Goal: Task Accomplishment & Management: Manage account settings

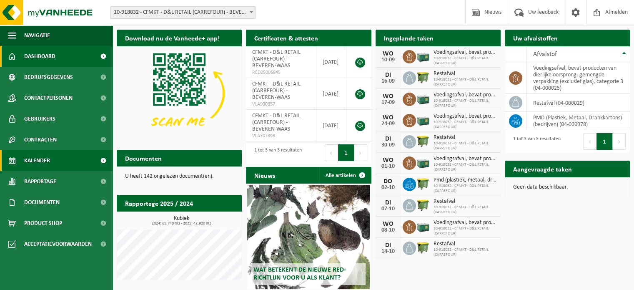
click at [51, 163] on link "Kalender" at bounding box center [56, 160] width 112 height 21
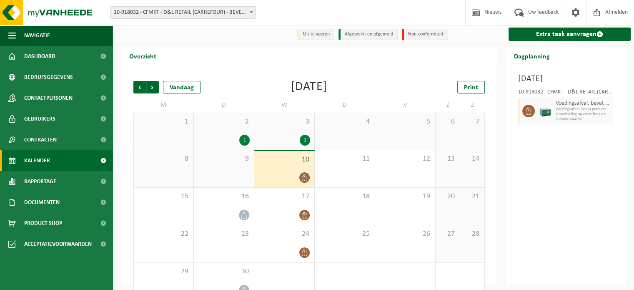
scroll to position [19, 0]
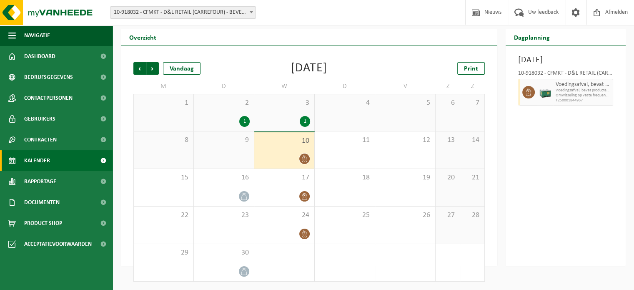
click at [303, 123] on div "1" at bounding box center [305, 121] width 10 height 11
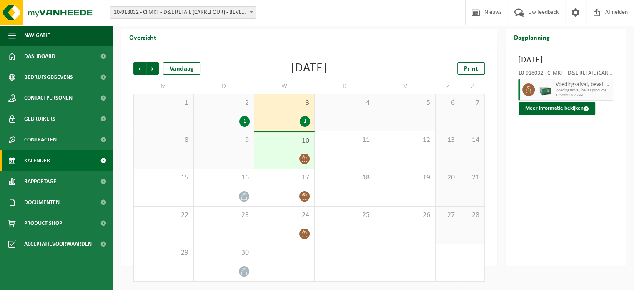
click at [250, 121] on div "1" at bounding box center [224, 121] width 52 height 11
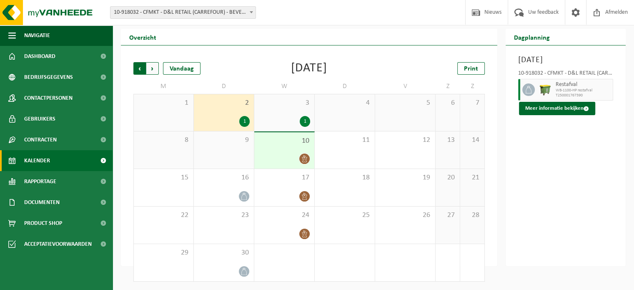
click at [153, 64] on span "Volgende" at bounding box center [152, 68] width 12 height 12
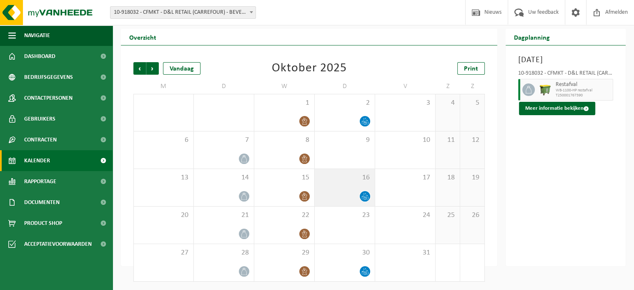
click at [364, 192] on span at bounding box center [365, 196] width 10 height 10
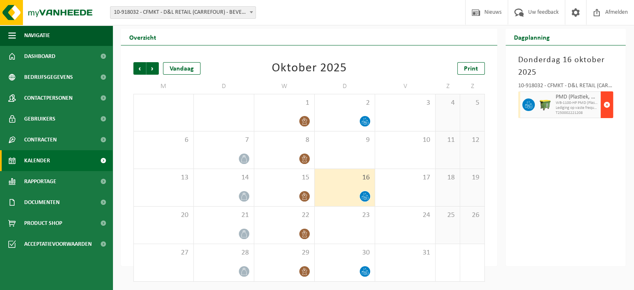
click at [609, 105] on span "button" at bounding box center [606, 104] width 7 height 17
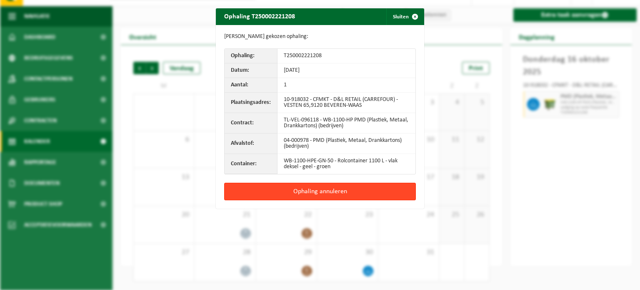
click at [320, 191] on button "Ophaling annuleren" at bounding box center [320, 190] width 192 height 17
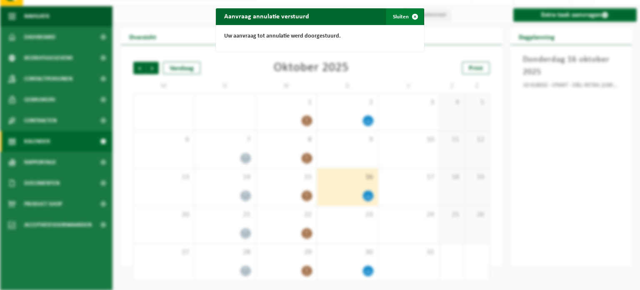
click at [415, 13] on span "button" at bounding box center [415, 16] width 17 height 17
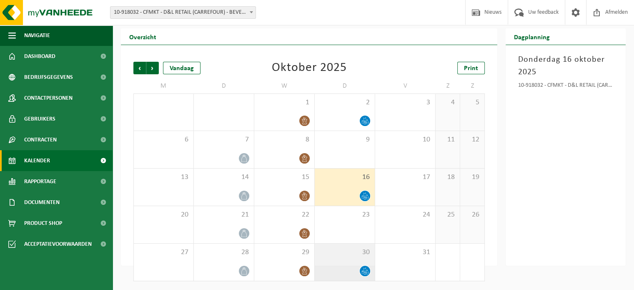
click at [359, 272] on div at bounding box center [364, 270] width 11 height 11
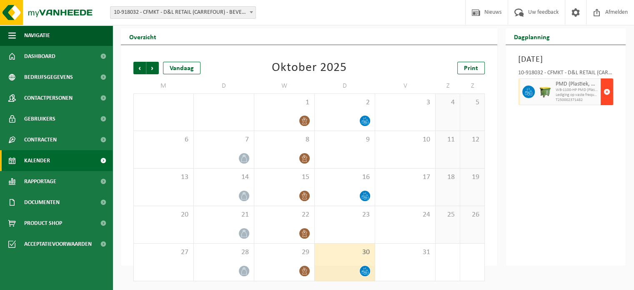
click at [606, 100] on span "button" at bounding box center [606, 91] width 7 height 17
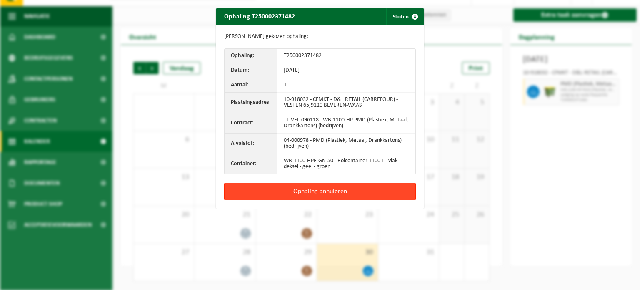
click at [325, 191] on button "Ophaling annuleren" at bounding box center [320, 190] width 192 height 17
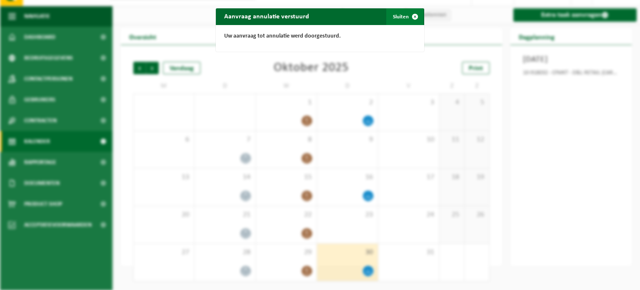
click at [413, 15] on span "button" at bounding box center [415, 16] width 17 height 17
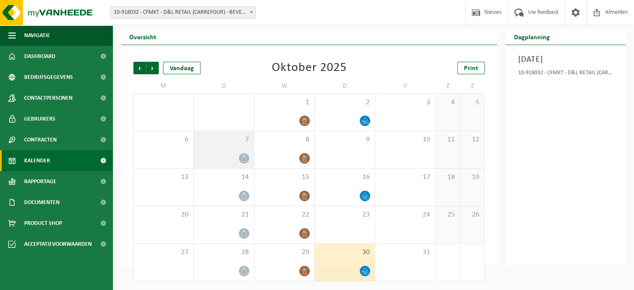
scroll to position [0, 0]
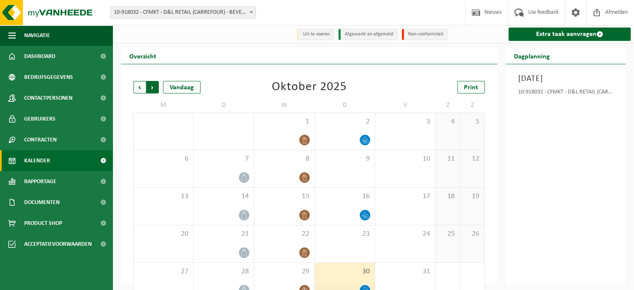
click at [137, 85] on span "Vorige" at bounding box center [139, 87] width 12 height 12
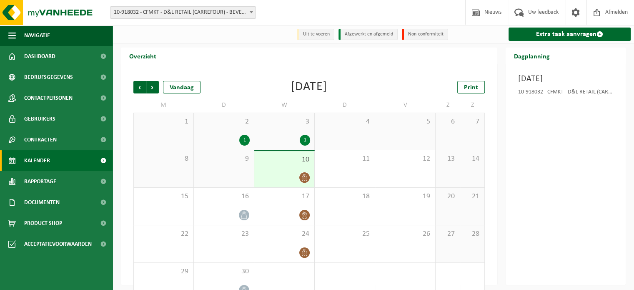
scroll to position [20, 0]
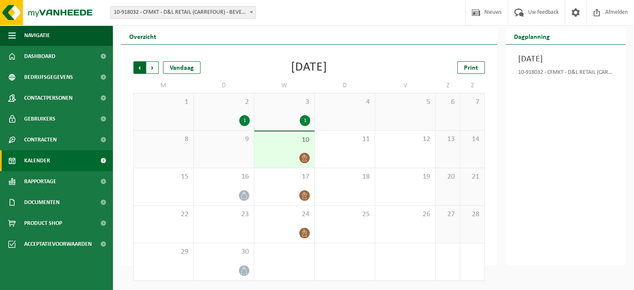
click at [155, 66] on span "Volgende" at bounding box center [152, 67] width 12 height 12
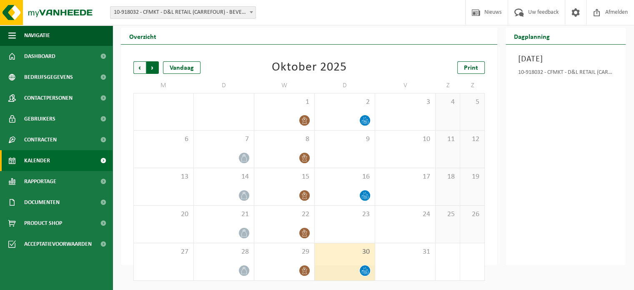
click at [140, 67] on span "Vorige" at bounding box center [139, 67] width 12 height 12
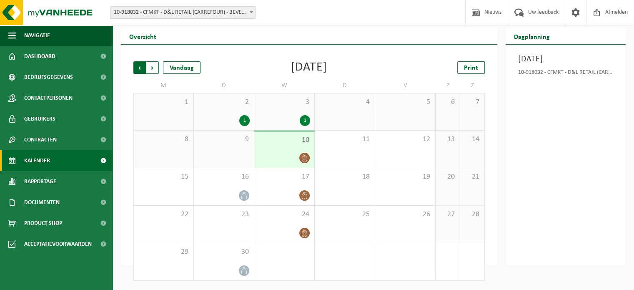
click at [154, 68] on span "Volgende" at bounding box center [152, 67] width 12 height 12
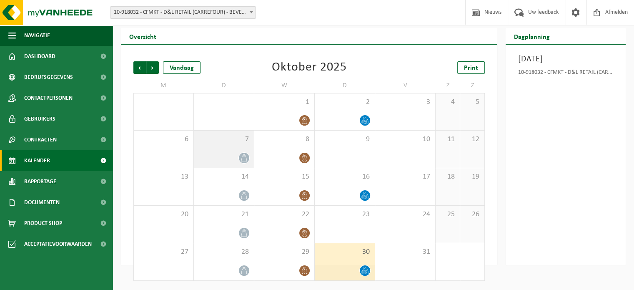
click at [245, 155] on icon at bounding box center [243, 157] width 5 height 7
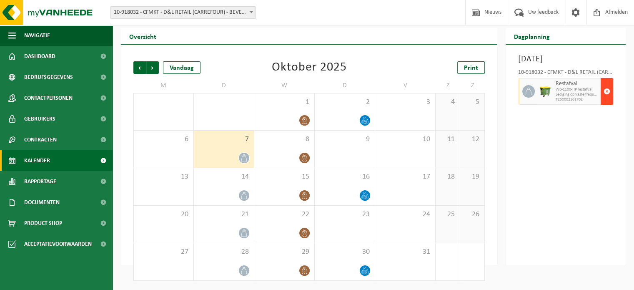
click at [607, 90] on span "button" at bounding box center [606, 91] width 7 height 17
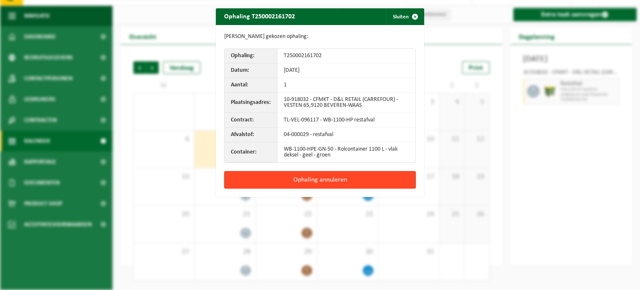
click at [326, 177] on button "Ophaling annuleren" at bounding box center [320, 179] width 192 height 17
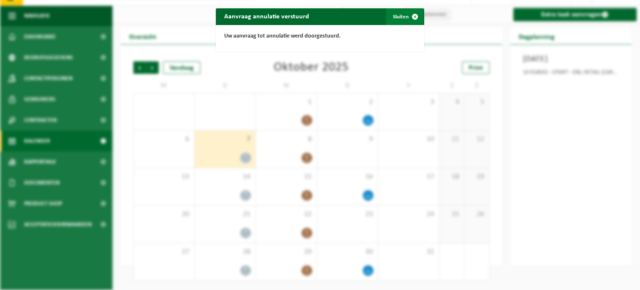
click at [414, 15] on span "button" at bounding box center [415, 16] width 17 height 17
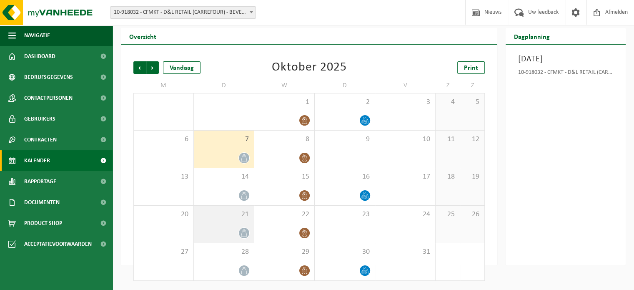
click at [245, 233] on icon at bounding box center [243, 232] width 7 height 7
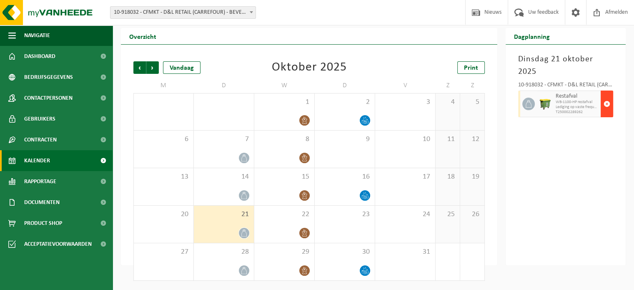
click at [606, 95] on span "button" at bounding box center [606, 103] width 7 height 17
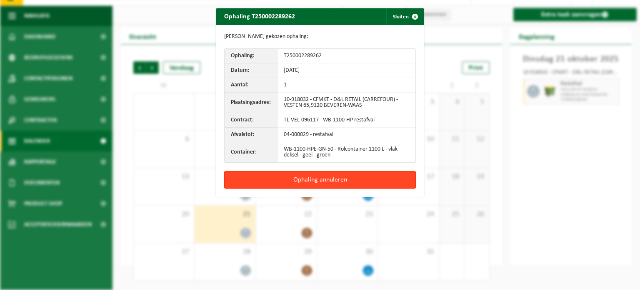
click at [327, 176] on button "Ophaling annuleren" at bounding box center [320, 179] width 192 height 17
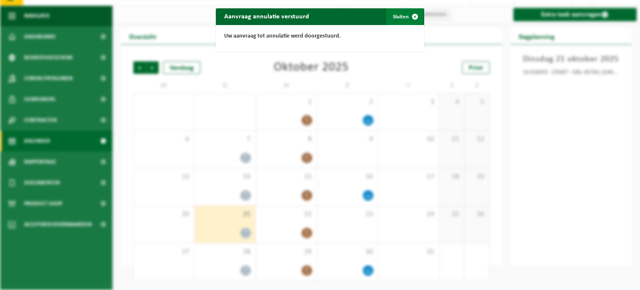
click at [412, 13] on span "button" at bounding box center [415, 16] width 17 height 17
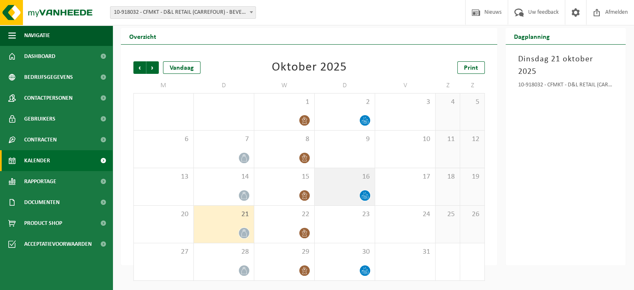
click at [363, 192] on span at bounding box center [365, 195] width 10 height 10
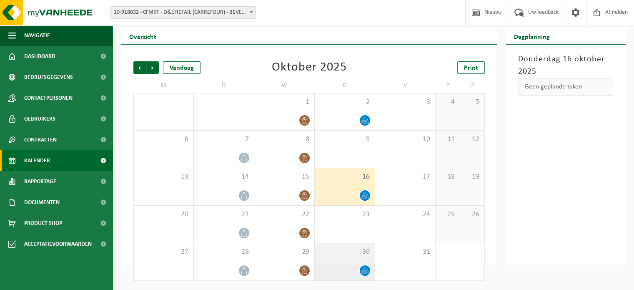
click at [356, 270] on div at bounding box center [345, 270] width 52 height 11
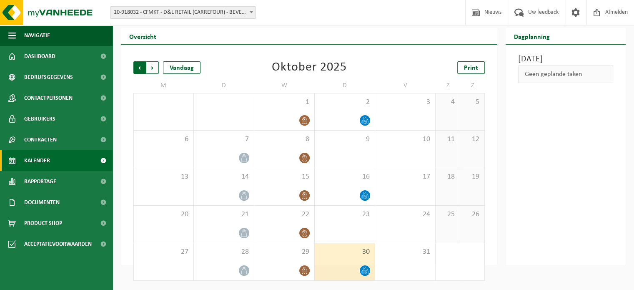
click at [153, 67] on span "Volgende" at bounding box center [152, 67] width 12 height 12
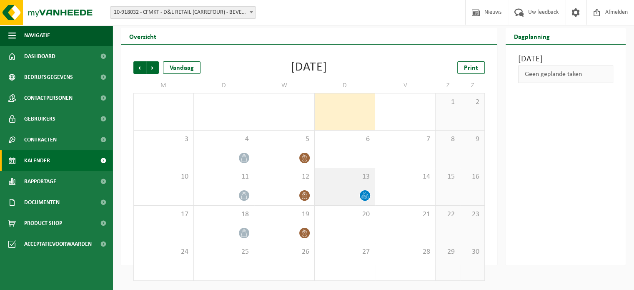
click at [362, 195] on icon at bounding box center [364, 195] width 7 height 7
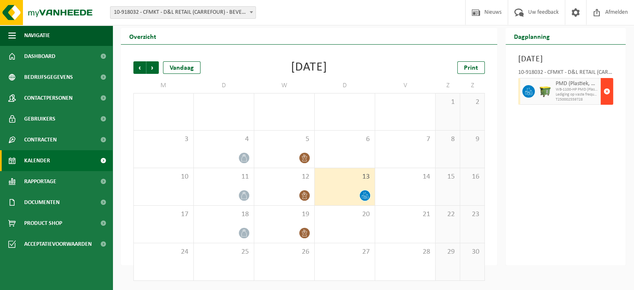
click at [607, 100] on span "button" at bounding box center [606, 91] width 7 height 17
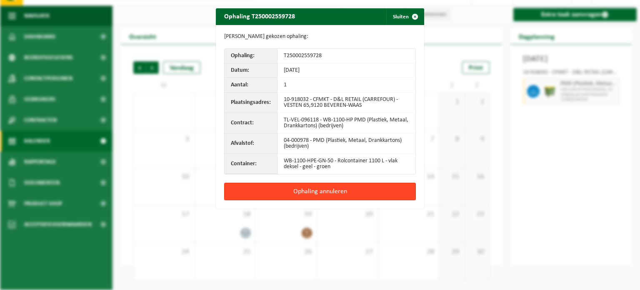
click at [322, 190] on button "Ophaling annuleren" at bounding box center [320, 190] width 192 height 17
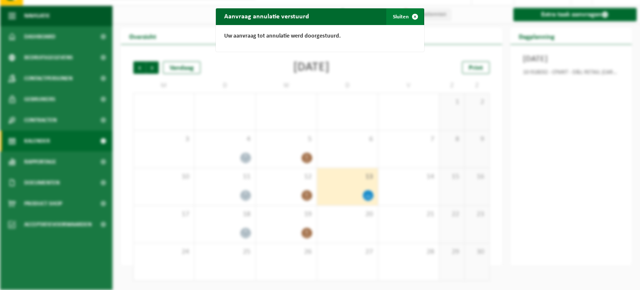
click at [412, 18] on span "button" at bounding box center [415, 16] width 17 height 17
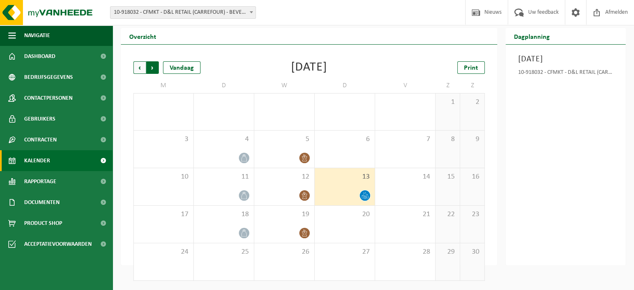
click at [141, 70] on span "Vorige" at bounding box center [139, 67] width 12 height 12
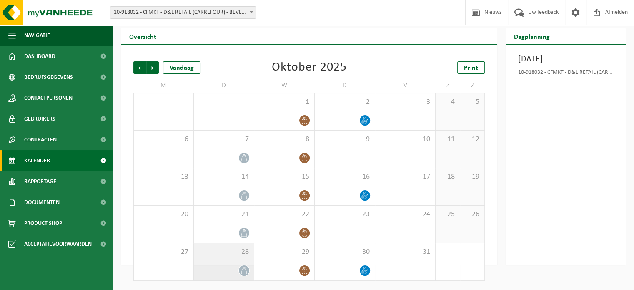
click at [242, 265] on div "28" at bounding box center [224, 261] width 60 height 37
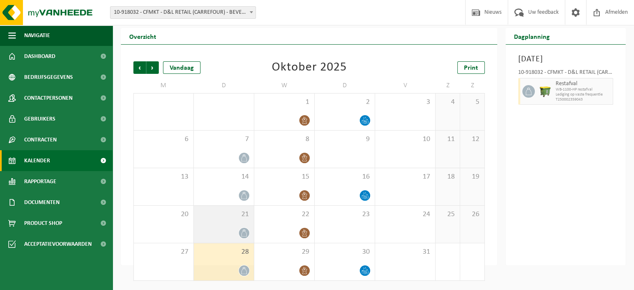
click at [234, 227] on div "21" at bounding box center [224, 223] width 60 height 37
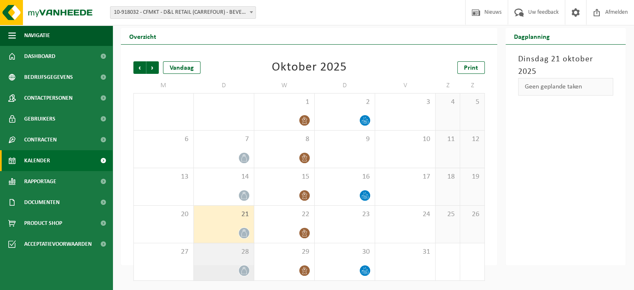
click at [234, 269] on div at bounding box center [224, 270] width 52 height 11
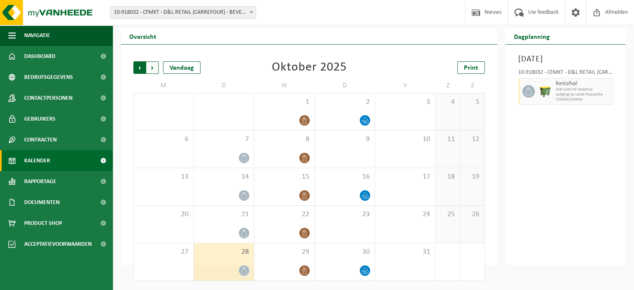
click at [154, 65] on span "Volgende" at bounding box center [152, 67] width 12 height 12
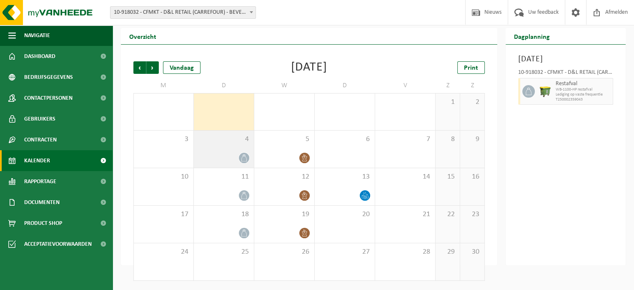
click at [244, 149] on div "4" at bounding box center [224, 148] width 60 height 37
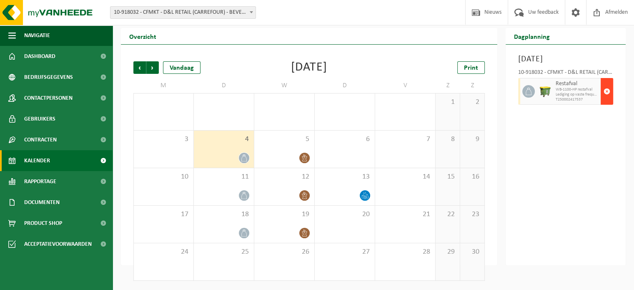
click at [609, 100] on span "button" at bounding box center [606, 91] width 7 height 17
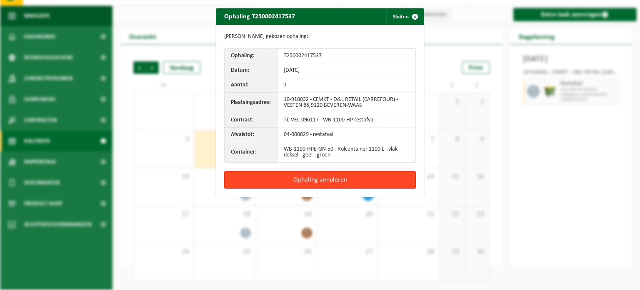
click at [287, 181] on button "Ophaling annuleren" at bounding box center [320, 179] width 192 height 17
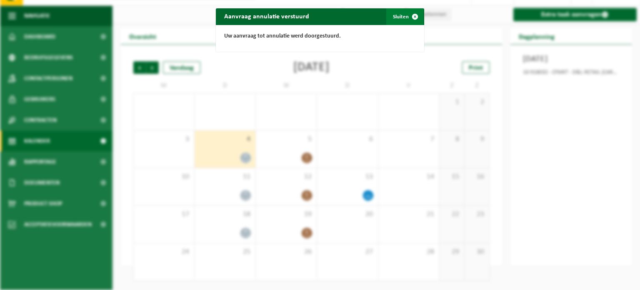
click at [413, 14] on span "button" at bounding box center [415, 16] width 17 height 17
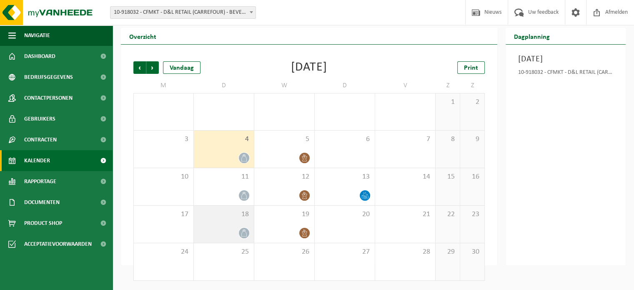
click at [244, 230] on icon at bounding box center [243, 232] width 7 height 7
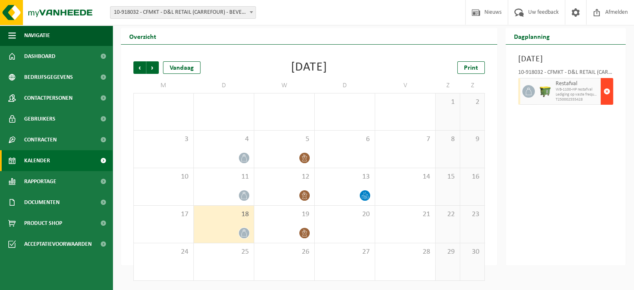
click at [608, 100] on span "button" at bounding box center [606, 91] width 7 height 17
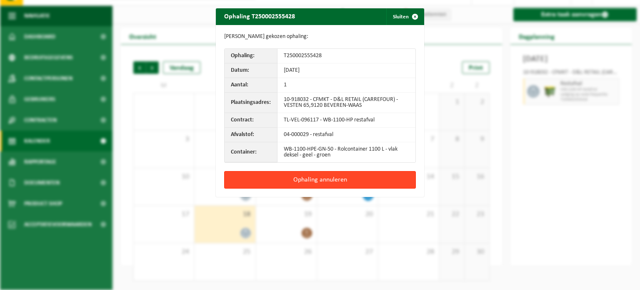
click at [293, 176] on button "Ophaling annuleren" at bounding box center [320, 179] width 192 height 17
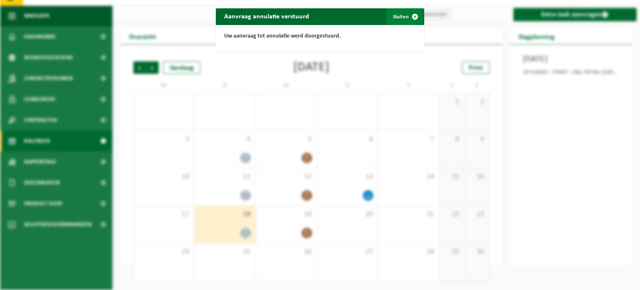
click at [412, 17] on span "button" at bounding box center [415, 16] width 17 height 17
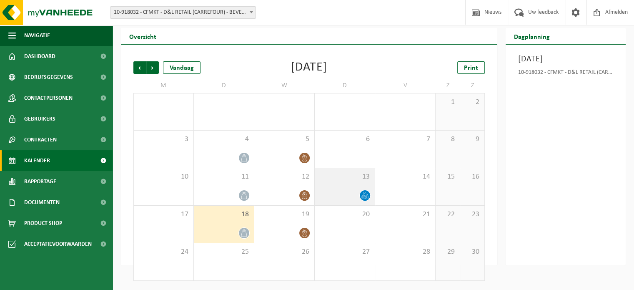
click at [359, 193] on div at bounding box center [345, 195] width 52 height 11
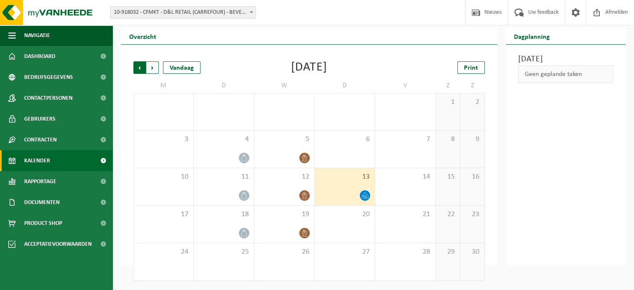
click at [154, 68] on span "Volgende" at bounding box center [152, 67] width 12 height 12
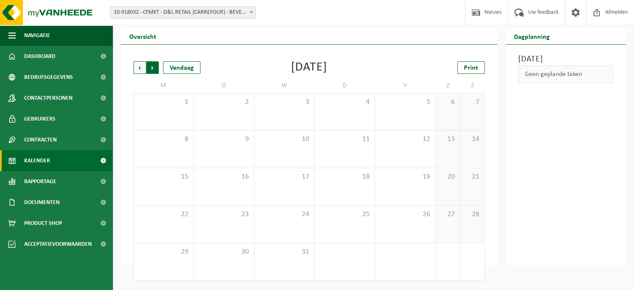
click at [140, 69] on span "Vorige" at bounding box center [139, 67] width 12 height 12
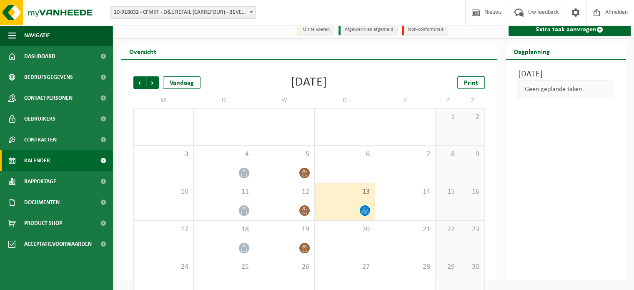
scroll to position [0, 0]
